Goal: Information Seeking & Learning: Learn about a topic

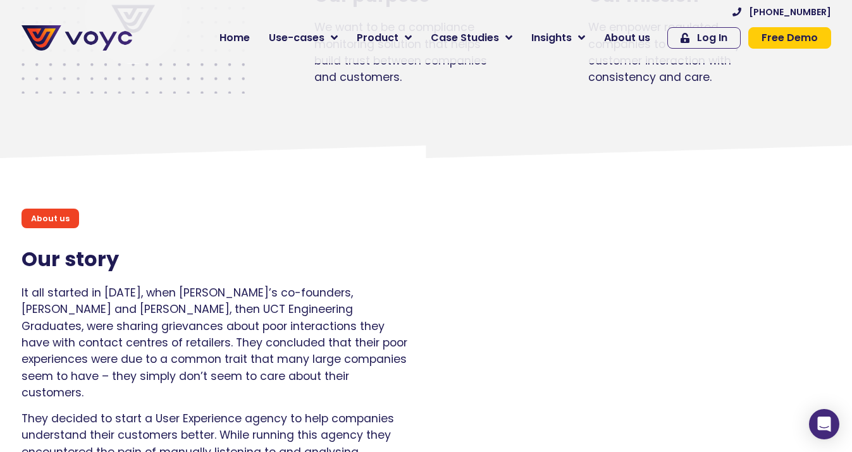
scroll to position [835, 0]
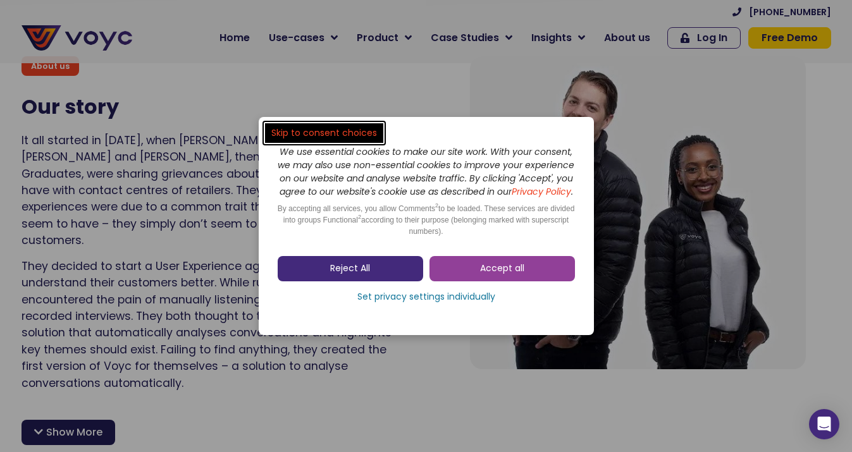
click at [369, 275] on span "Reject All" at bounding box center [350, 268] width 40 height 13
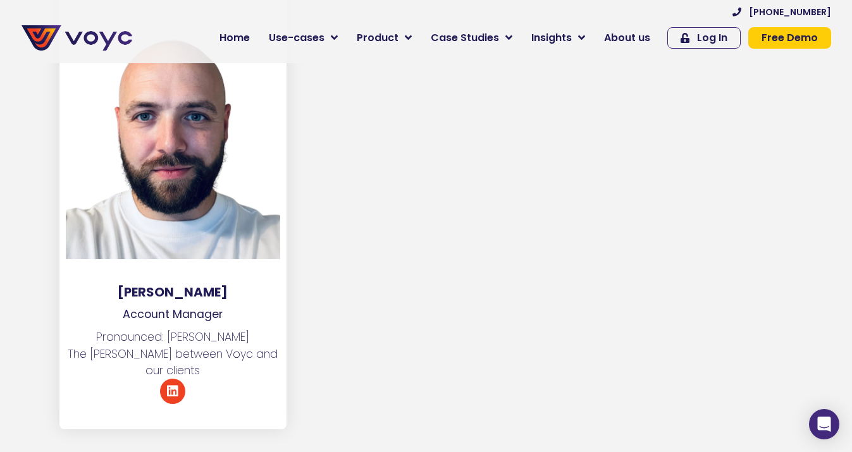
scroll to position [6927, 0]
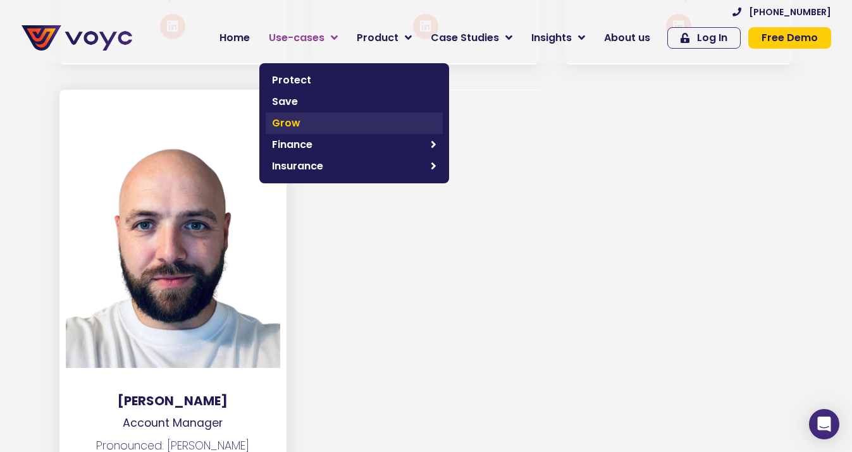
click at [295, 118] on span "Grow" at bounding box center [354, 123] width 164 height 15
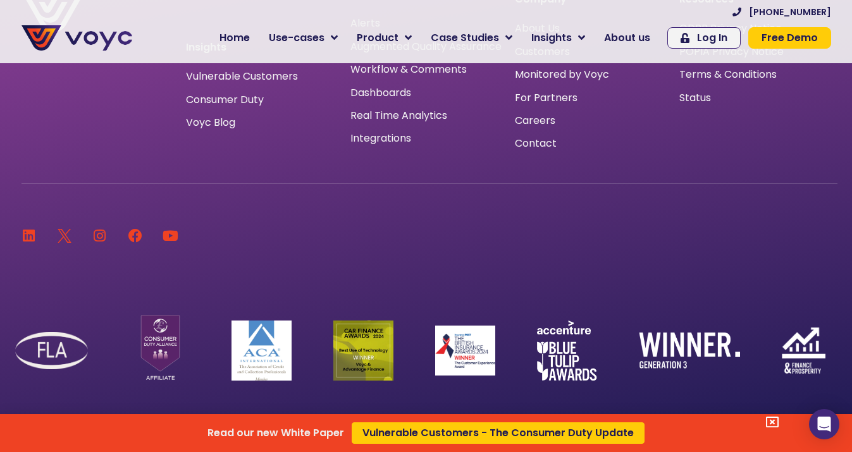
scroll to position [7365, 0]
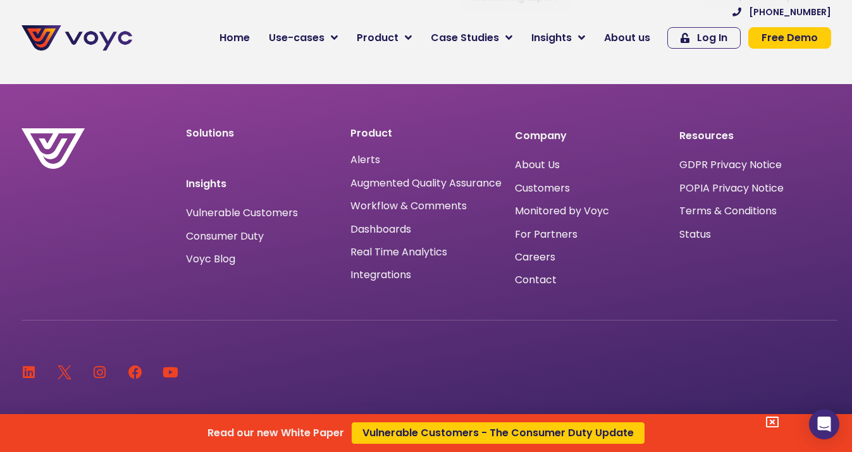
click at [562, 233] on div "Read our new White Paper Vulnerable Customers - The Consumer Duty Update" at bounding box center [426, 226] width 852 height 452
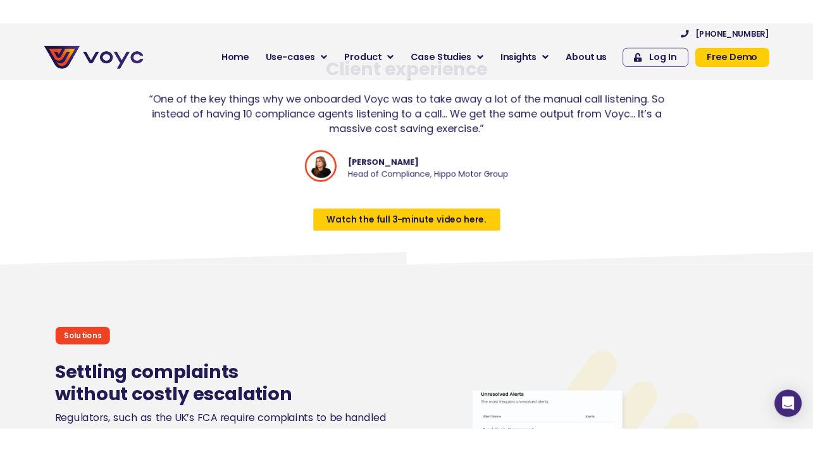
scroll to position [3936, 0]
